Goal: Information Seeking & Learning: Check status

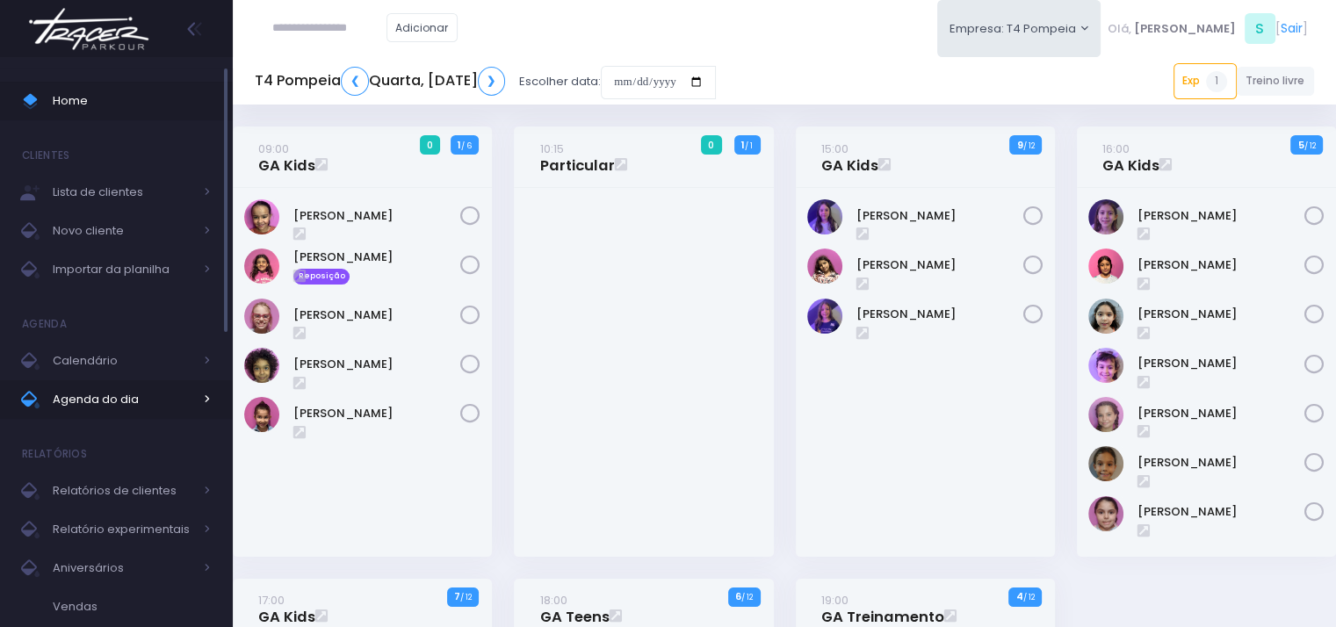
click at [128, 396] on span "Agenda do dia" at bounding box center [123, 399] width 141 height 23
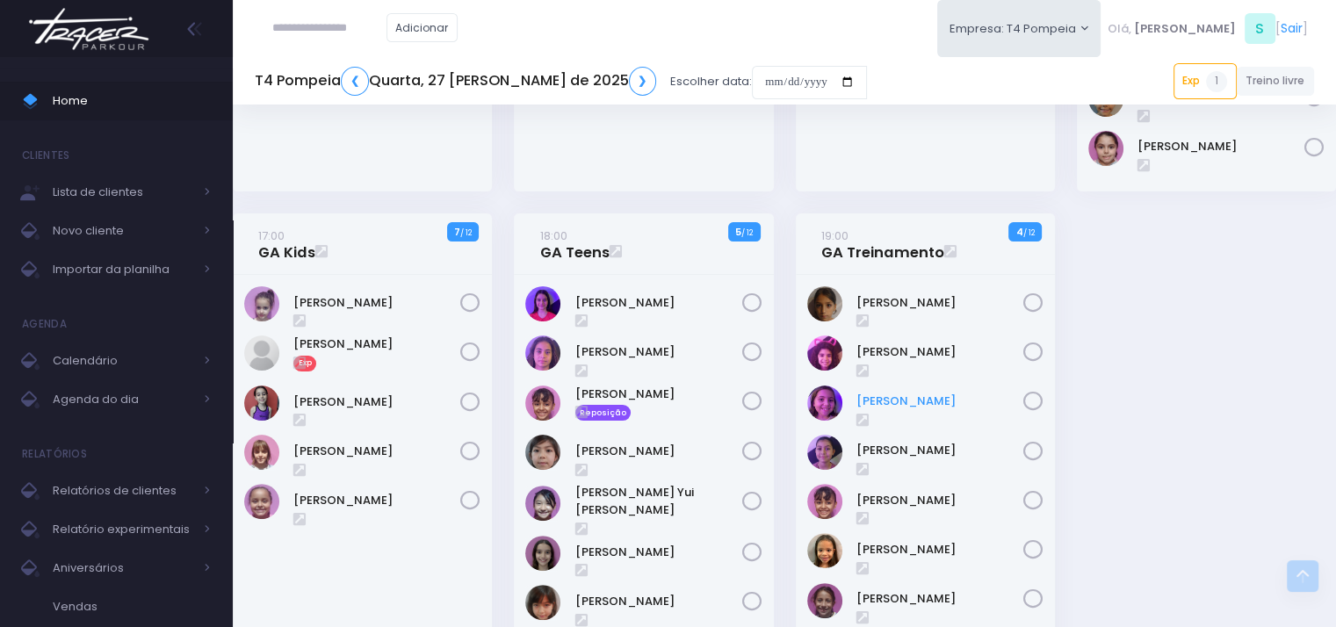
scroll to position [351, 0]
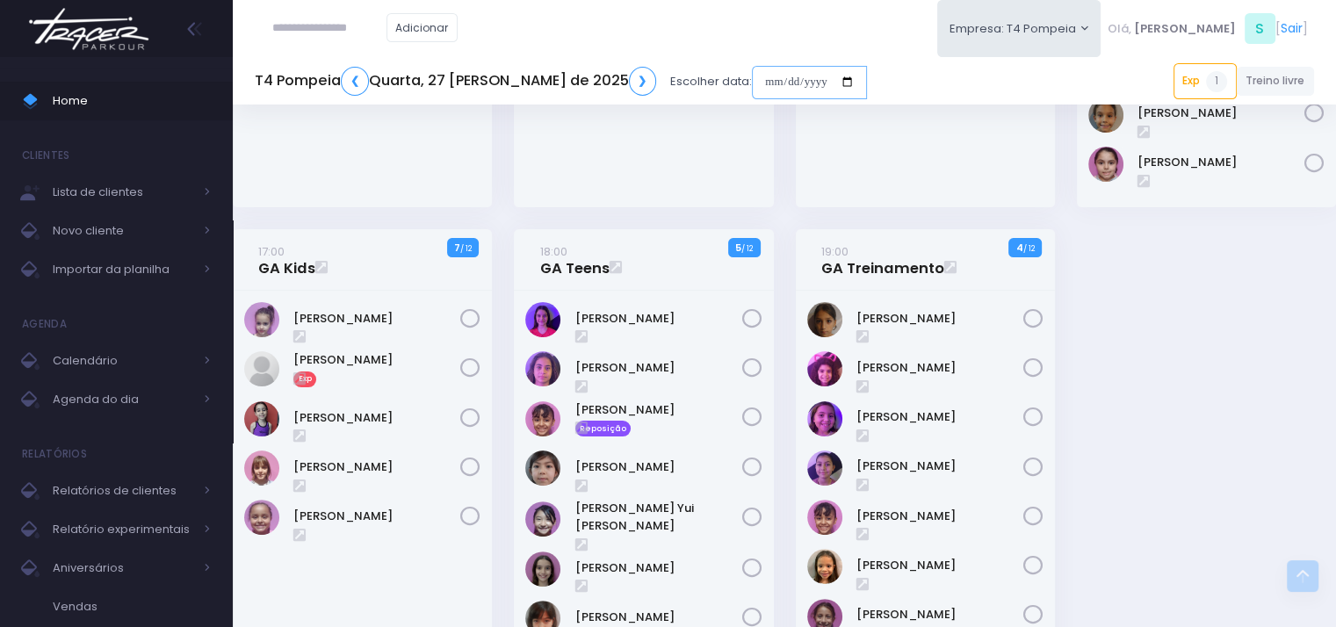
click at [811, 85] on input "date" at bounding box center [809, 82] width 115 height 33
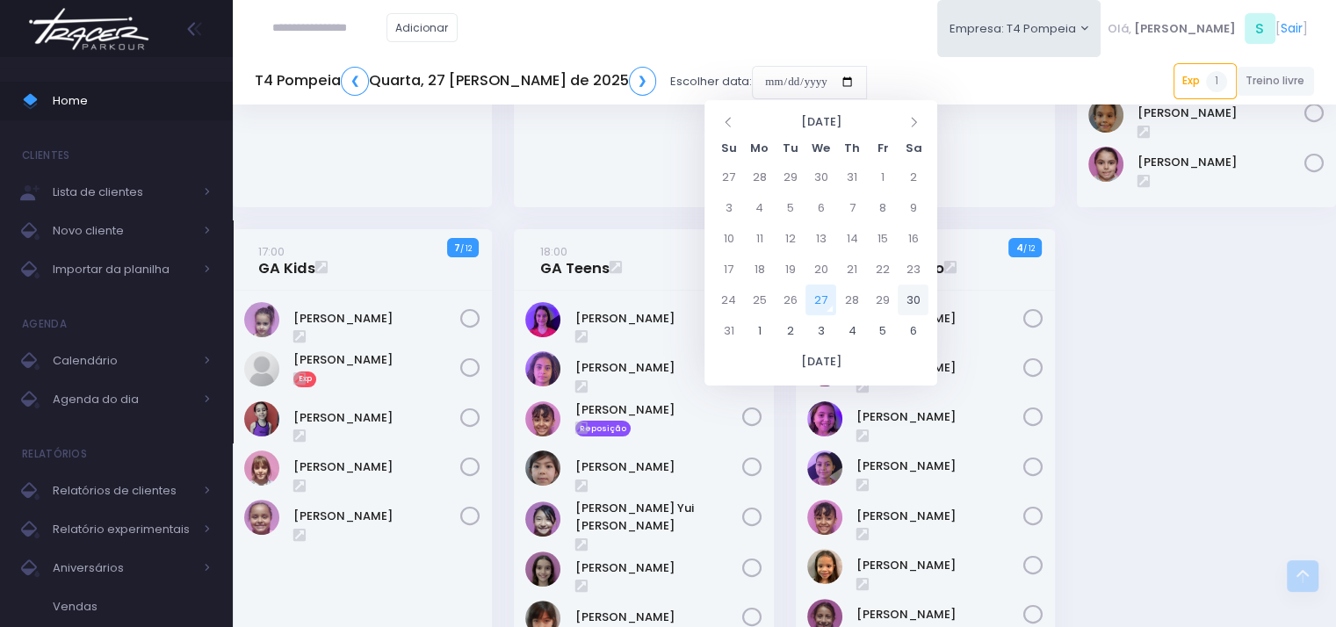
click at [907, 296] on td "30" at bounding box center [912, 300] width 31 height 31
type input "**********"
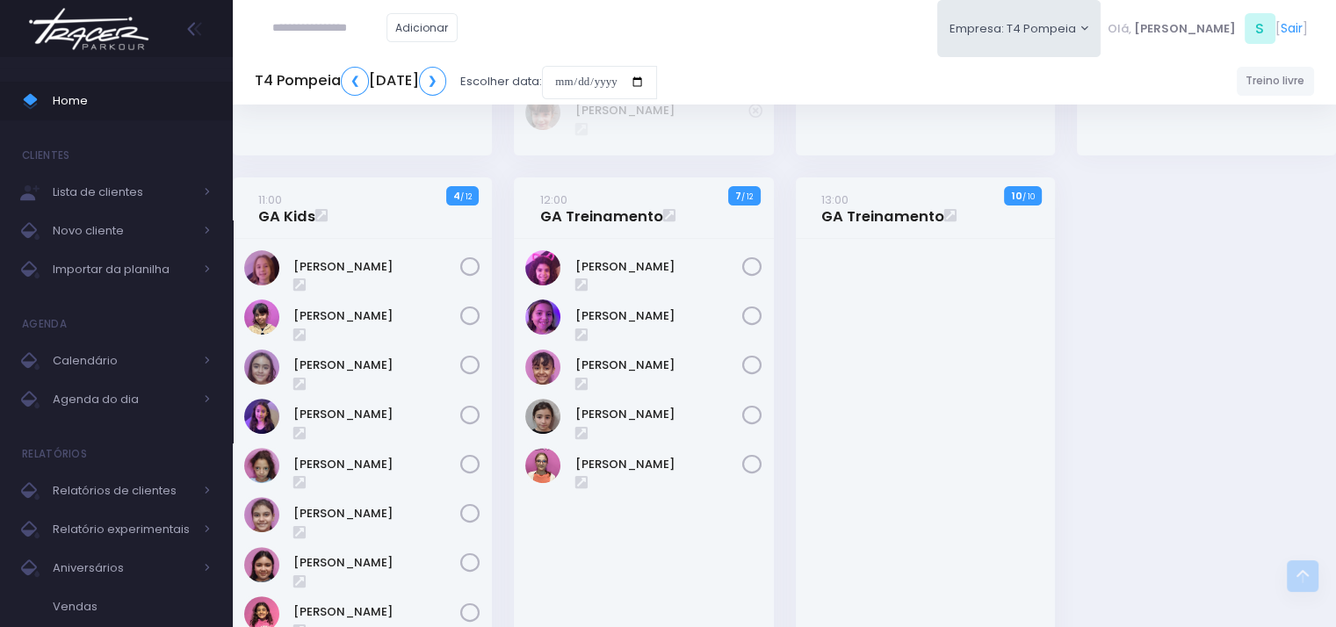
scroll to position [527, 0]
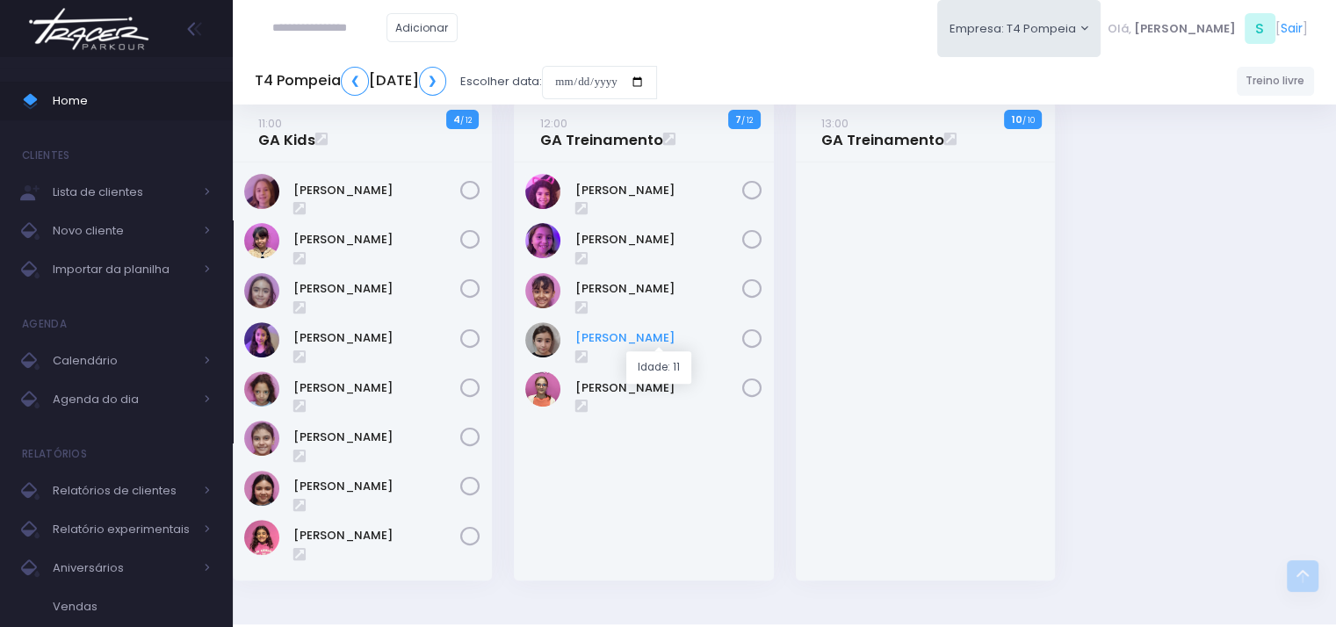
click at [724, 342] on link "Sarah Fernandes" at bounding box center [658, 338] width 167 height 18
click at [625, 387] on link "Sofia Viola" at bounding box center [658, 388] width 167 height 18
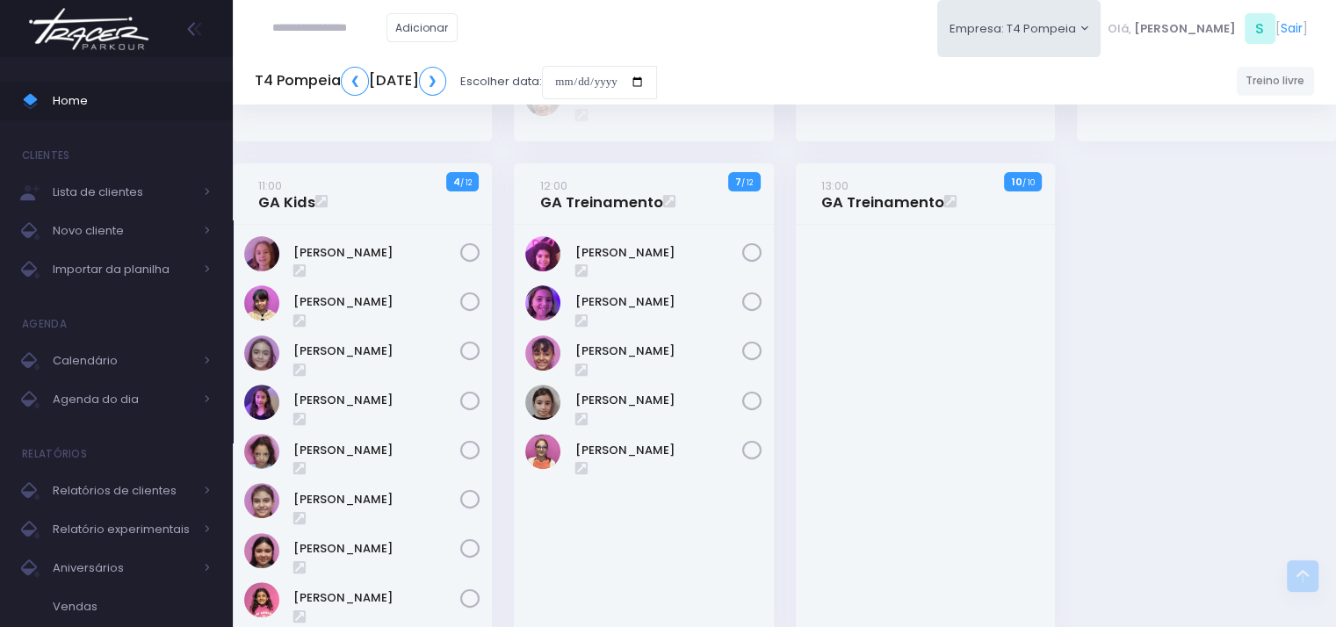
scroll to position [439, 0]
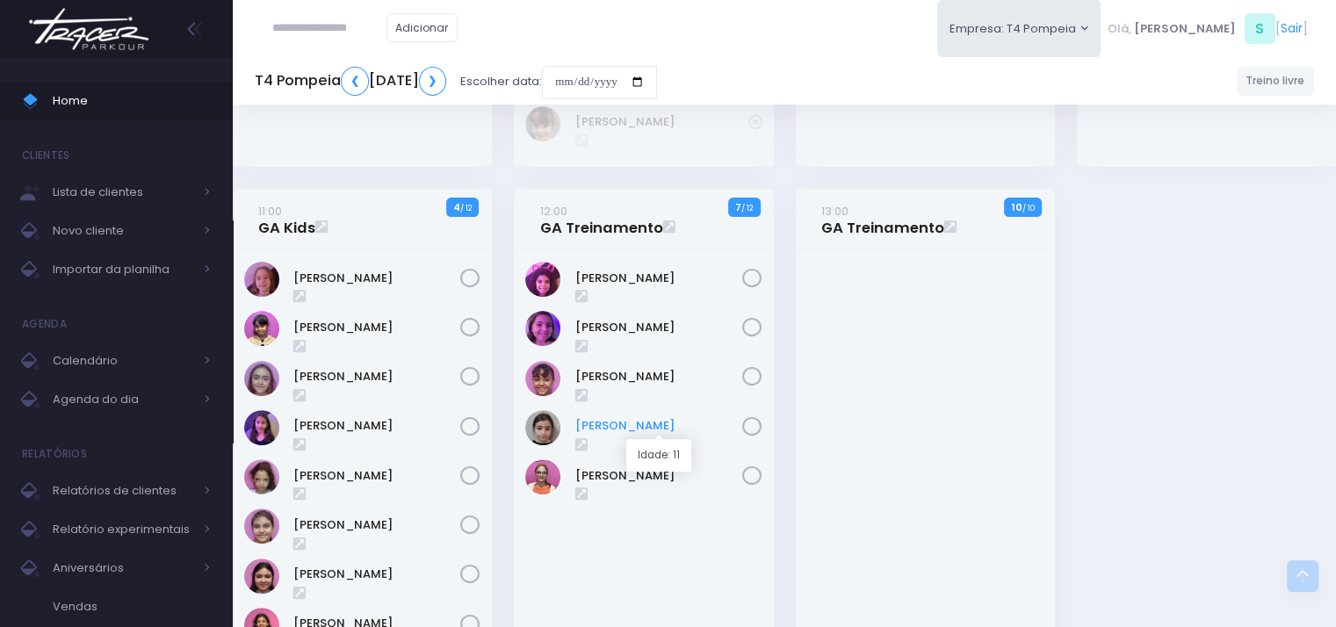
click at [657, 424] on link "Sarah Fernandes" at bounding box center [658, 426] width 167 height 18
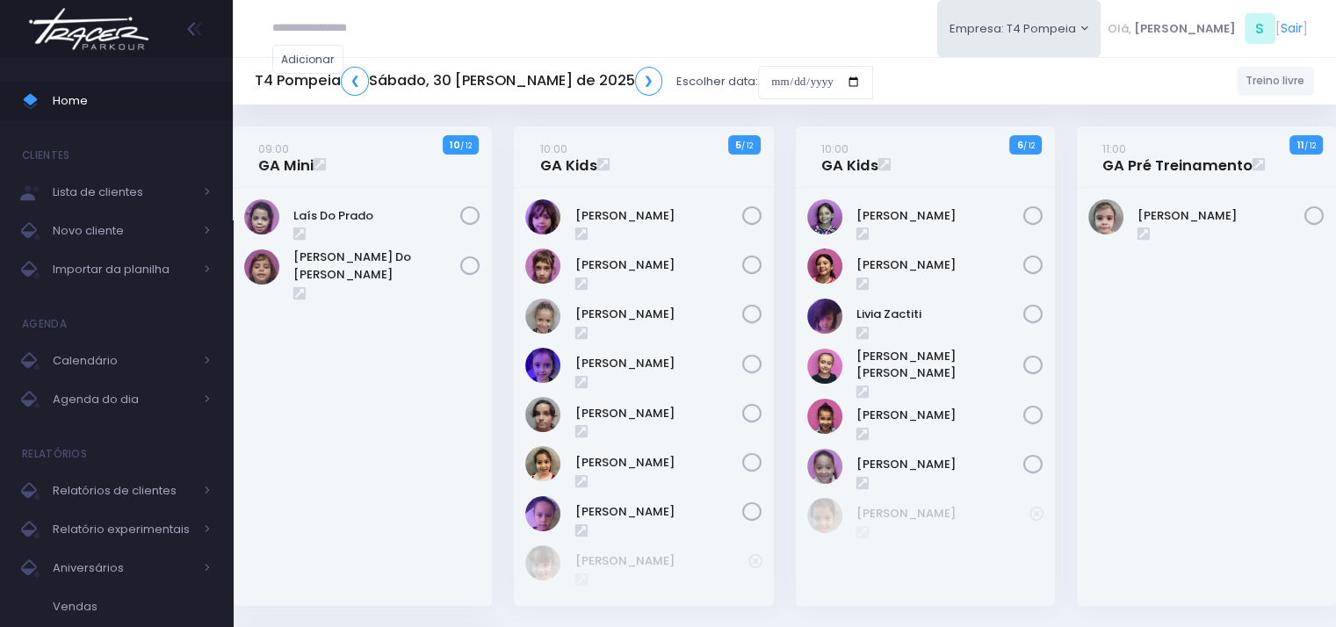
scroll to position [439, 0]
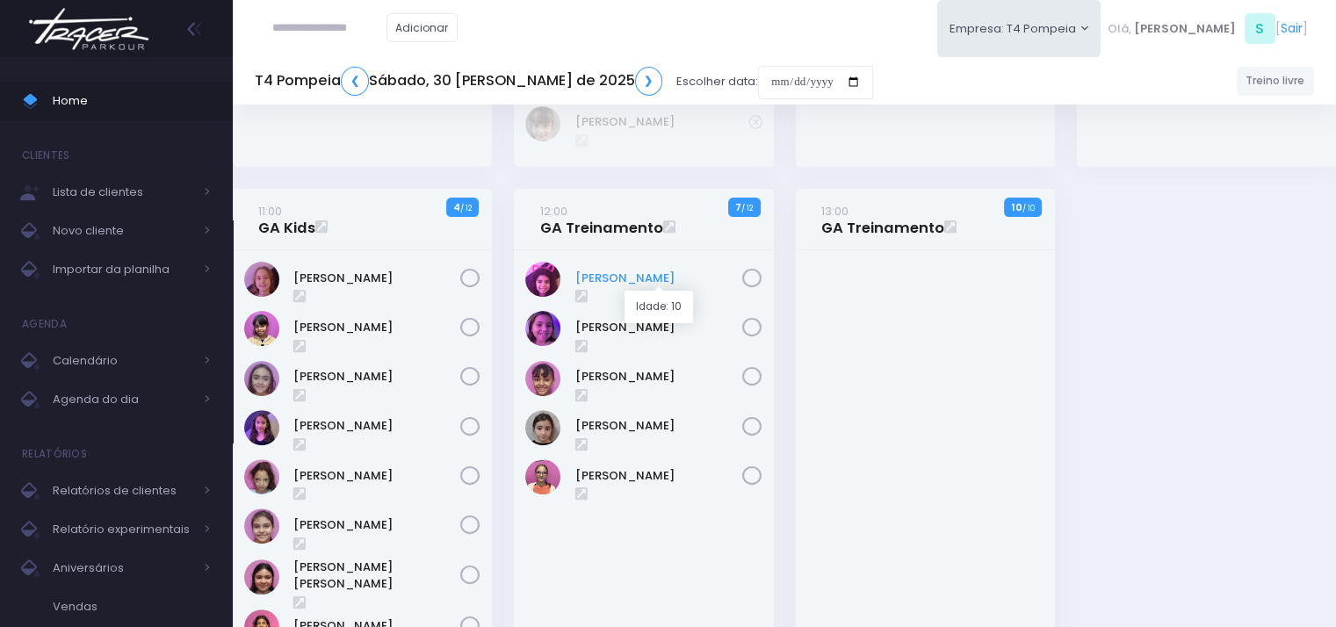
click at [636, 271] on link "[PERSON_NAME]" at bounding box center [658, 279] width 167 height 18
click at [894, 429] on div at bounding box center [925, 460] width 259 height 420
click at [762, 88] on input "date" at bounding box center [815, 82] width 115 height 33
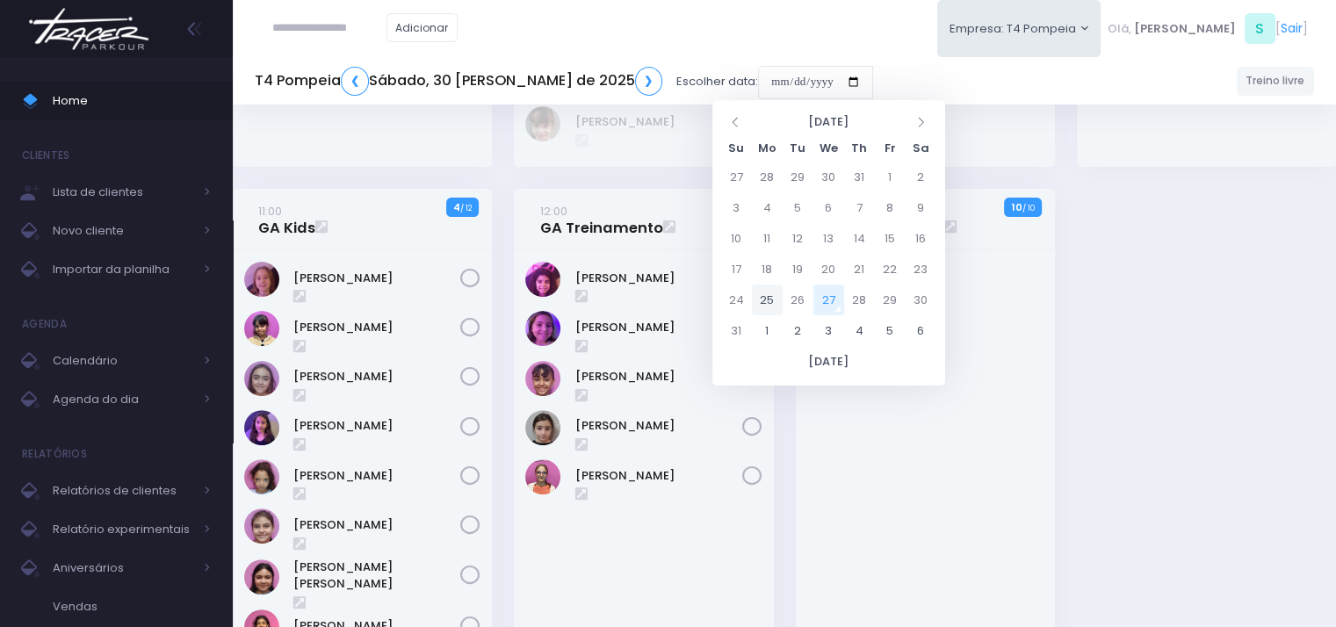
click at [770, 305] on td "25" at bounding box center [767, 300] width 31 height 31
type input "**********"
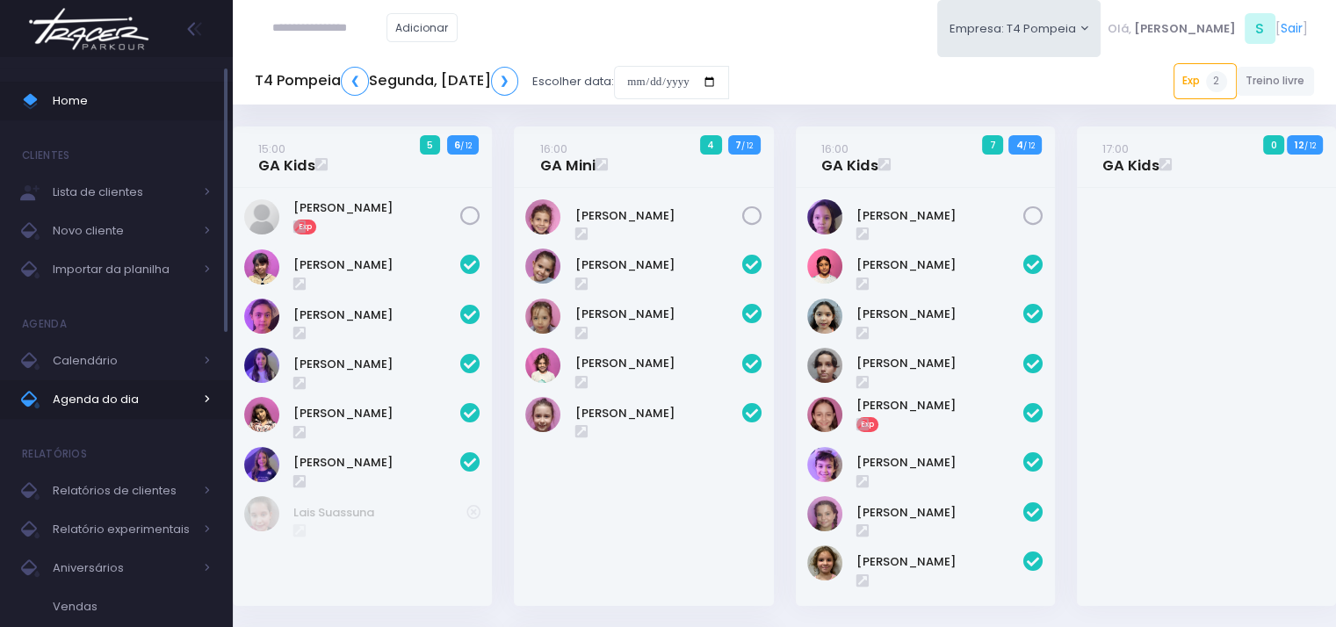
click at [121, 394] on span "Agenda do dia" at bounding box center [123, 399] width 141 height 23
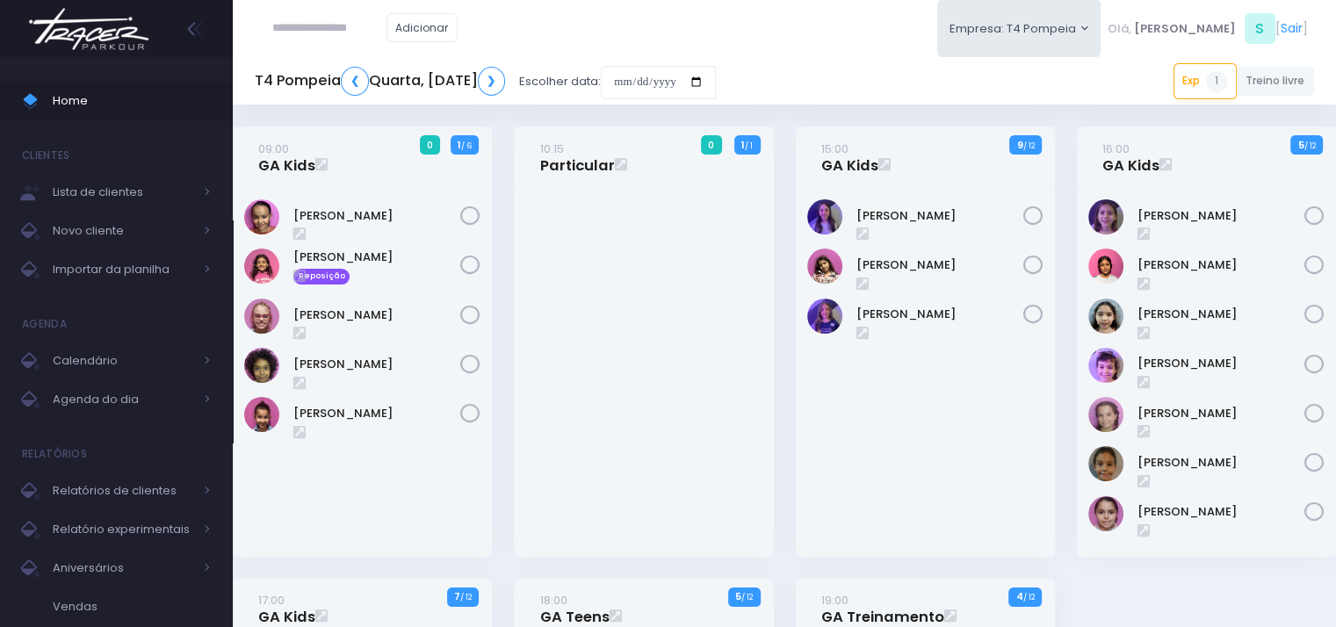
click at [634, 471] on div at bounding box center [643, 372] width 259 height 369
